Goal: Task Accomplishment & Management: Use online tool/utility

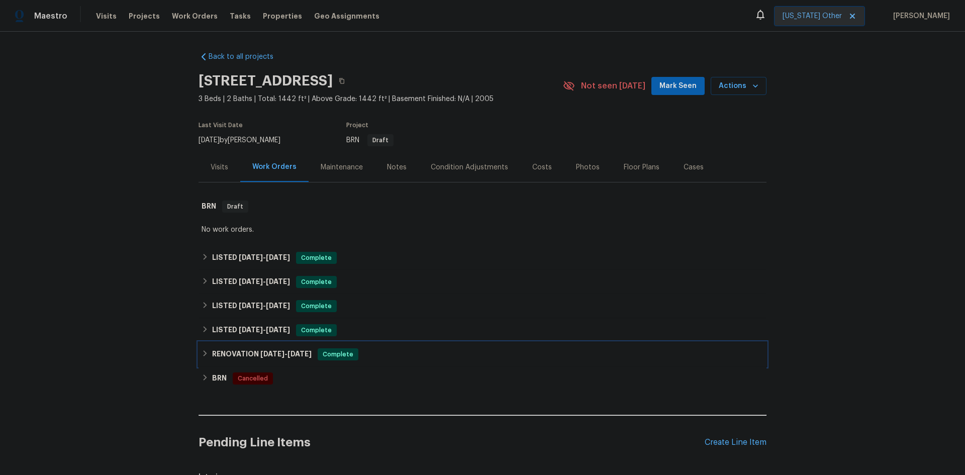
click at [226, 352] on h6 "RENOVATION 4/2/25 - 4/10/25" at bounding box center [262, 354] width 100 height 12
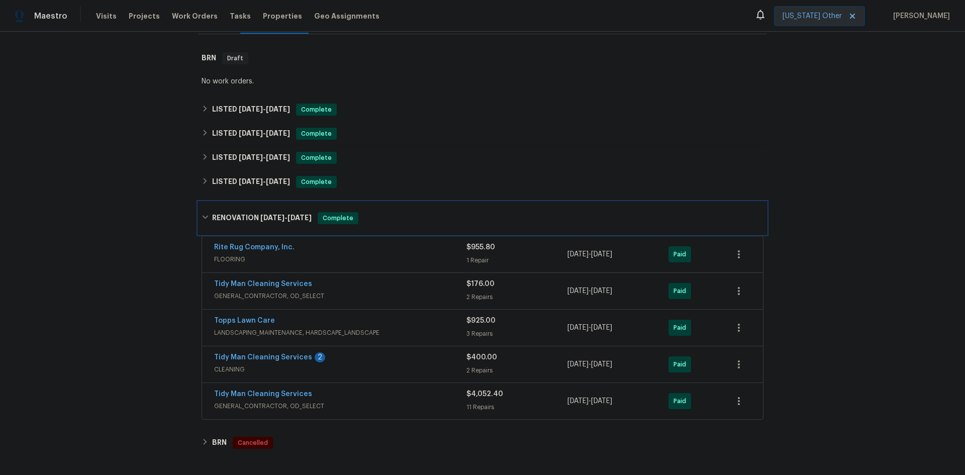
scroll to position [151, 0]
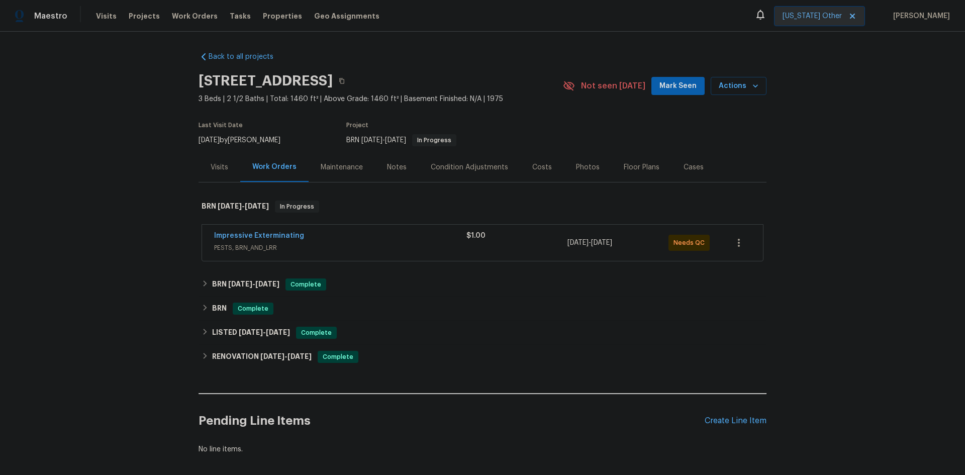
click at [217, 166] on div "Visits" at bounding box center [220, 167] width 18 height 10
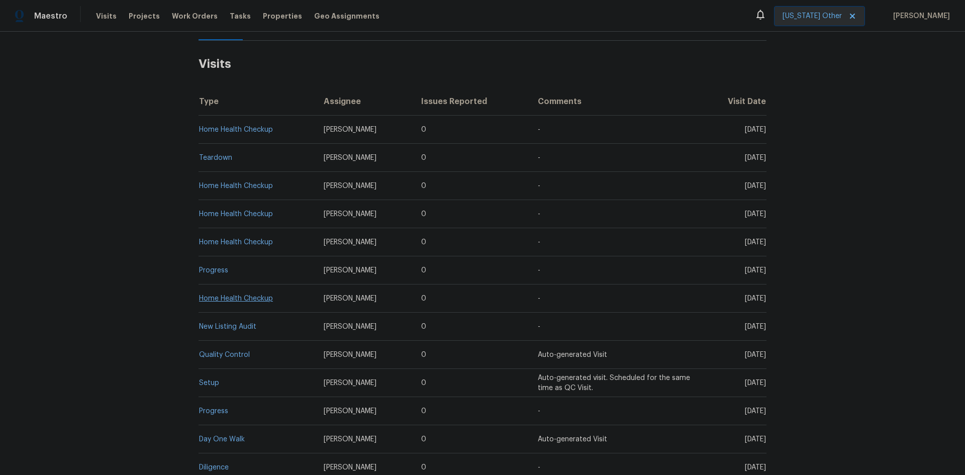
scroll to position [151, 0]
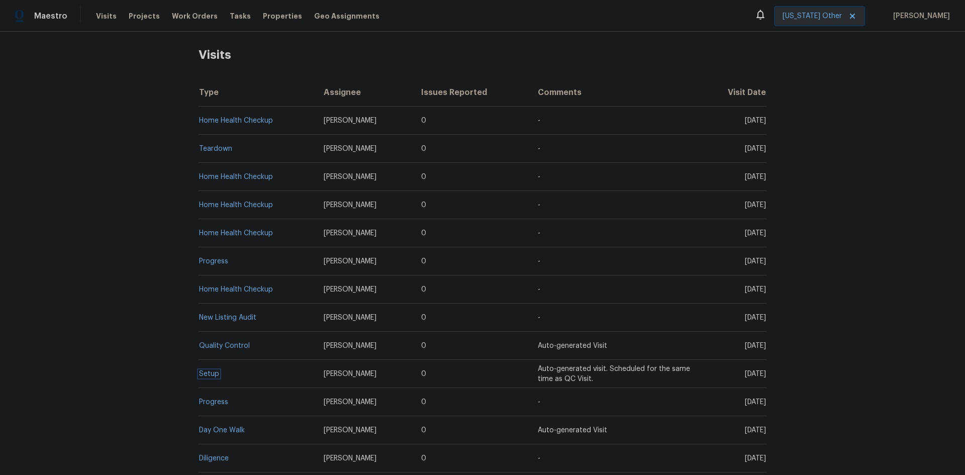
click at [210, 373] on link "Setup" at bounding box center [209, 373] width 20 height 7
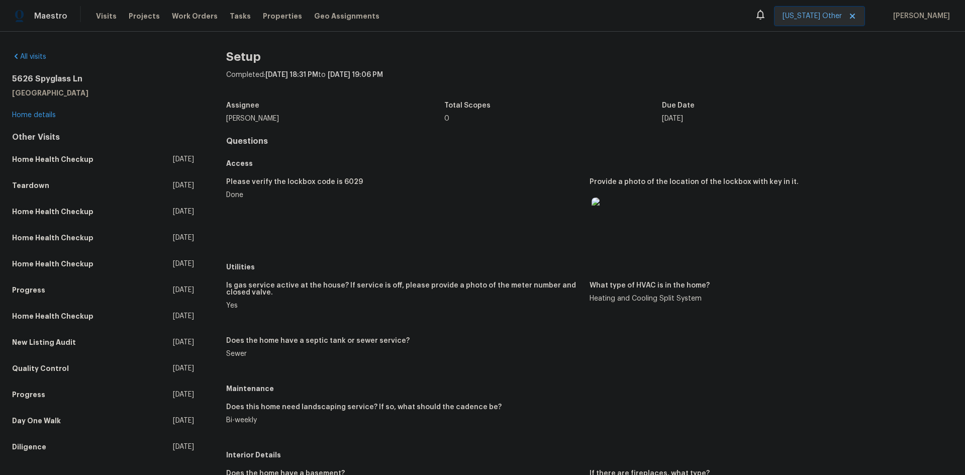
click at [598, 216] on img at bounding box center [608, 214] width 32 height 32
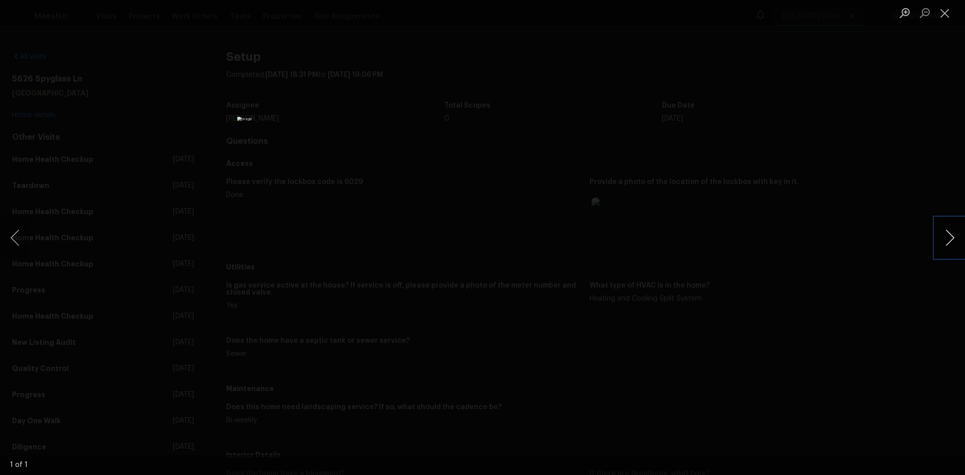
click at [947, 242] on button "Next image" at bounding box center [950, 238] width 30 height 40
click at [946, 241] on button "Next image" at bounding box center [950, 238] width 30 height 40
drag, startPoint x: 947, startPoint y: 240, endPoint x: 947, endPoint y: 53, distance: 187.0
click at [947, 234] on button "Next image" at bounding box center [950, 238] width 30 height 40
click at [945, 16] on button "Close lightbox" at bounding box center [945, 13] width 20 height 18
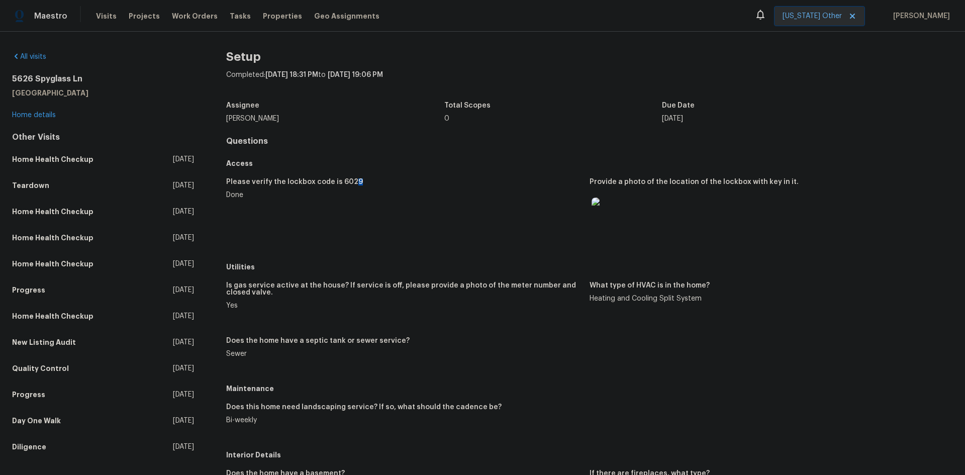
click at [354, 180] on div "Please verify the lockbox code is 6029" at bounding box center [403, 184] width 355 height 13
click at [352, 181] on div "Please verify the lockbox code is 6029" at bounding box center [403, 184] width 355 height 13
drag, startPoint x: 345, startPoint y: 169, endPoint x: 344, endPoint y: 175, distance: 6.1
click at [345, 168] on div "Access" at bounding box center [589, 163] width 727 height 18
drag, startPoint x: 332, startPoint y: 177, endPoint x: 359, endPoint y: 184, distance: 28.5
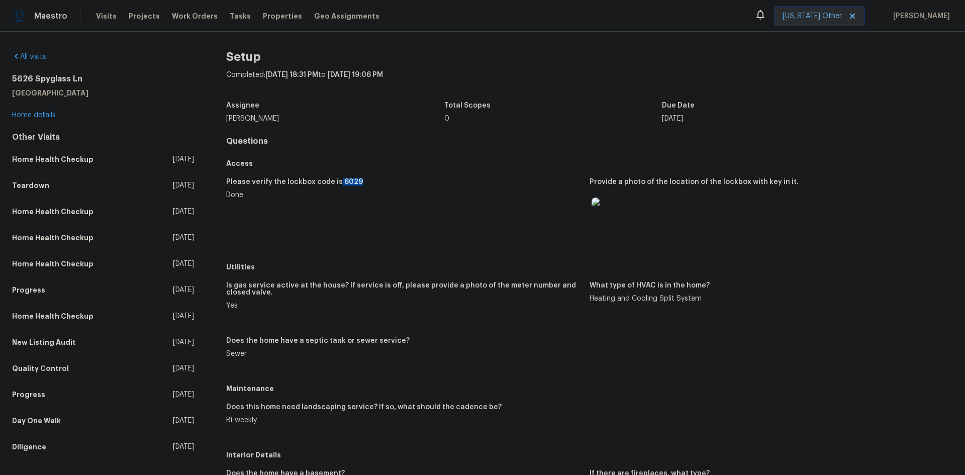
click at [359, 184] on div "Please verify the lockbox code is 6029 Done Provide a photo of the location of …" at bounding box center [589, 214] width 727 height 85
